Goal: Feedback & Contribution: Submit feedback/report problem

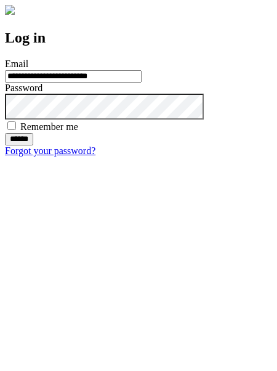
type input "**********"
click at [33, 145] on input "******" at bounding box center [19, 139] width 28 height 12
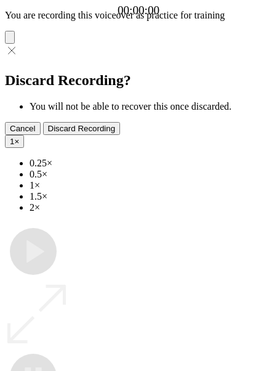
type input "**********"
